Goal: Check status: Check status

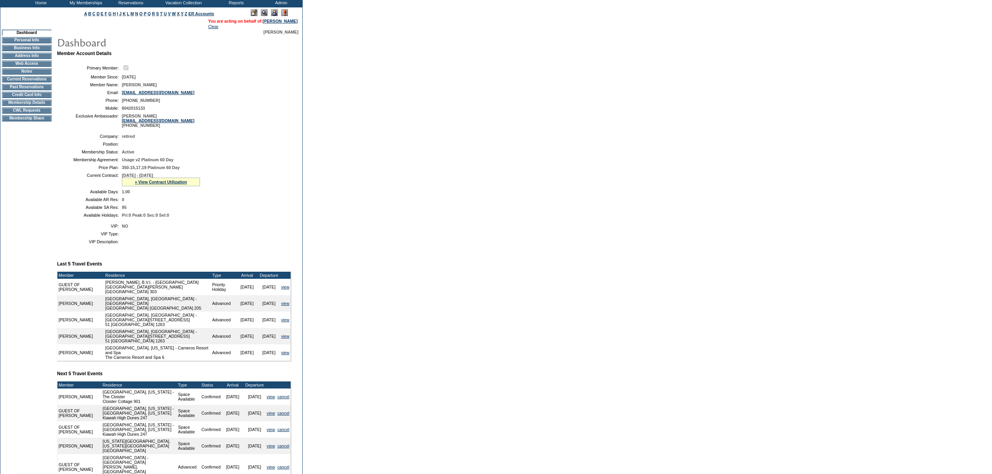
scroll to position [38, 0]
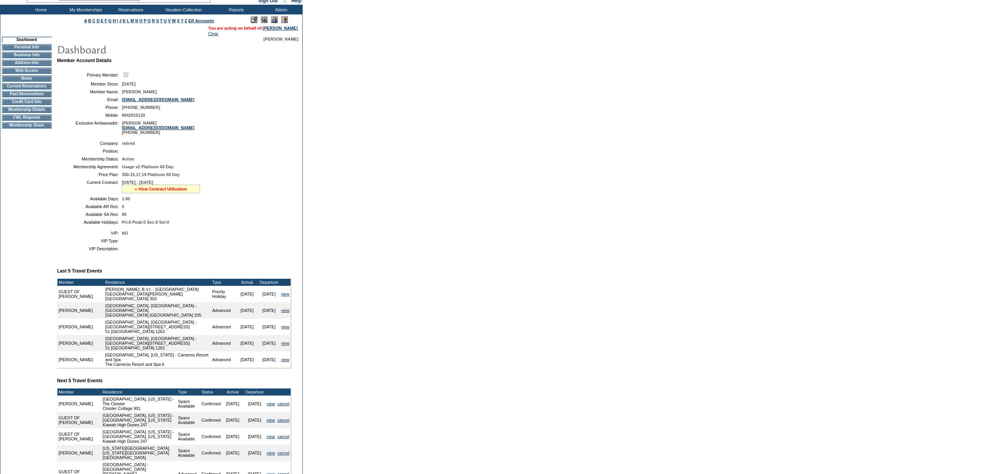
click at [158, 191] on link "» View Contract Utilization" at bounding box center [161, 189] width 52 height 5
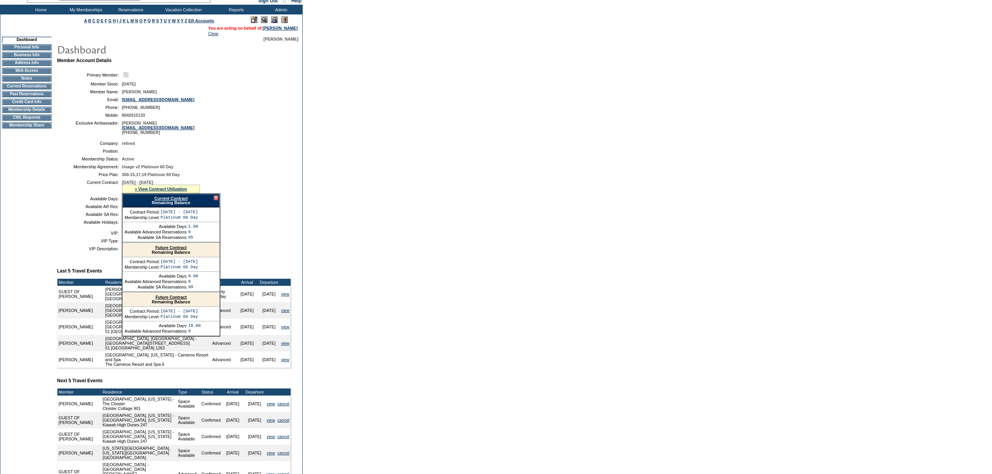
click at [158, 203] on div "Current Contract Remaining Balance" at bounding box center [171, 201] width 98 height 14
click at [158, 207] on div "Current Contract Remaining Balance" at bounding box center [171, 201] width 98 height 14
click at [167, 193] on div "» View Contract Utilization" at bounding box center [161, 189] width 78 height 9
click at [167, 201] on link "Current Contract" at bounding box center [170, 198] width 33 height 5
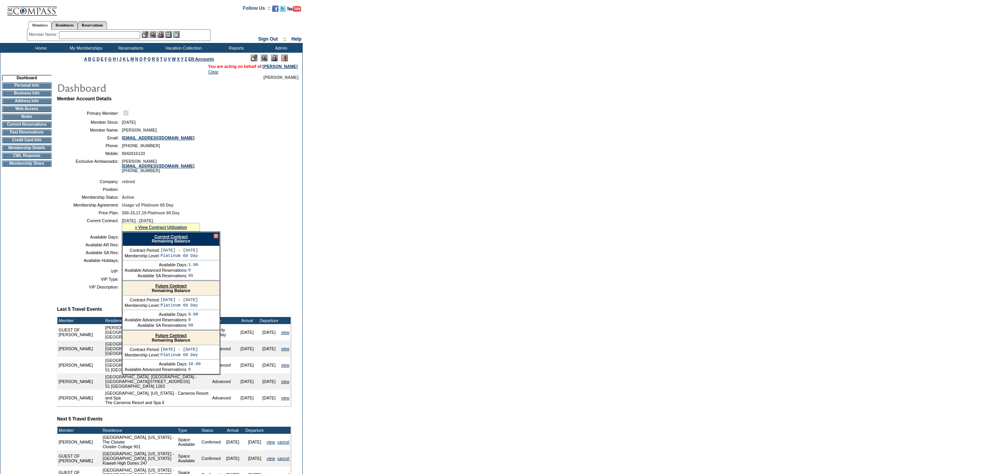
click at [111, 34] on input "text" at bounding box center [99, 35] width 81 height 8
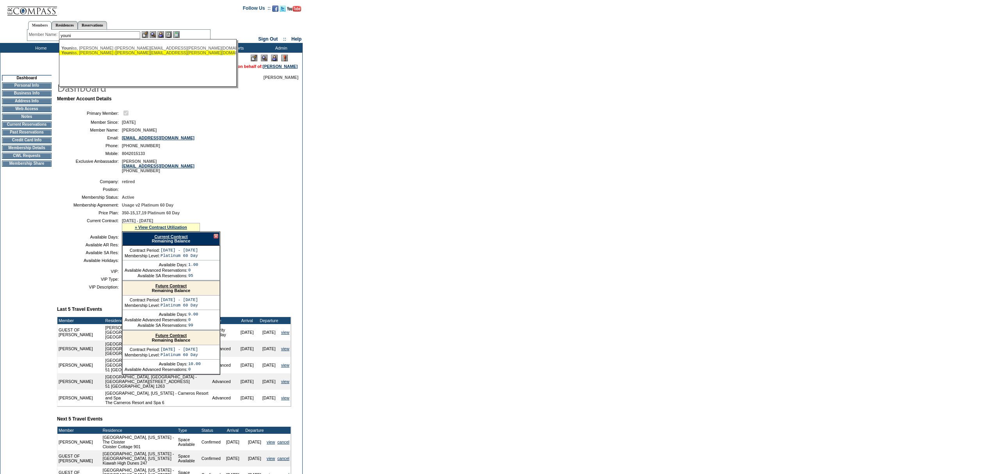
click at [103, 53] on div "Youni ss, [PERSON_NAME] ([PERSON_NAME][EMAIL_ADDRESS][PERSON_NAME][DOMAIN_NAME])" at bounding box center [147, 52] width 172 height 5
type input "[PERSON_NAME] ([PERSON_NAME][EMAIL_ADDRESS][PERSON_NAME][DOMAIN_NAME])"
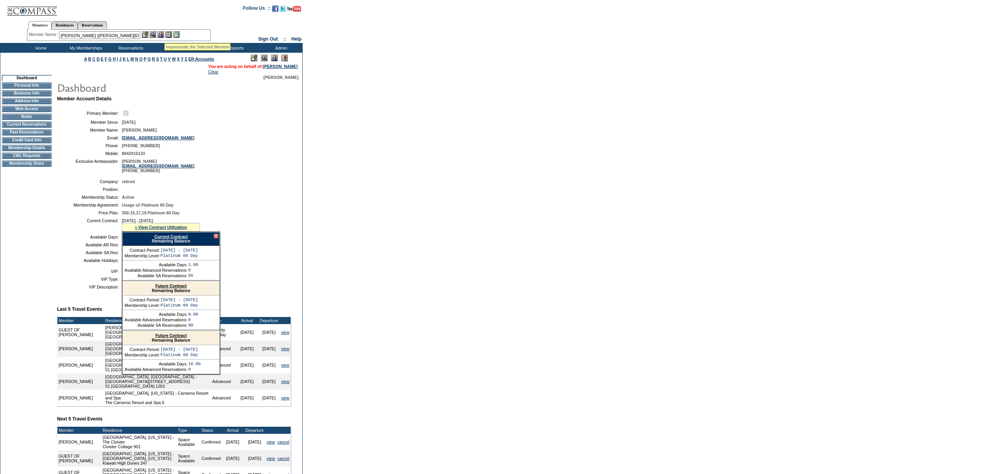
click at [164, 34] on img at bounding box center [160, 34] width 7 height 7
click at [154, 34] on img at bounding box center [153, 34] width 7 height 7
